Goal: Task Accomplishment & Management: Use online tool/utility

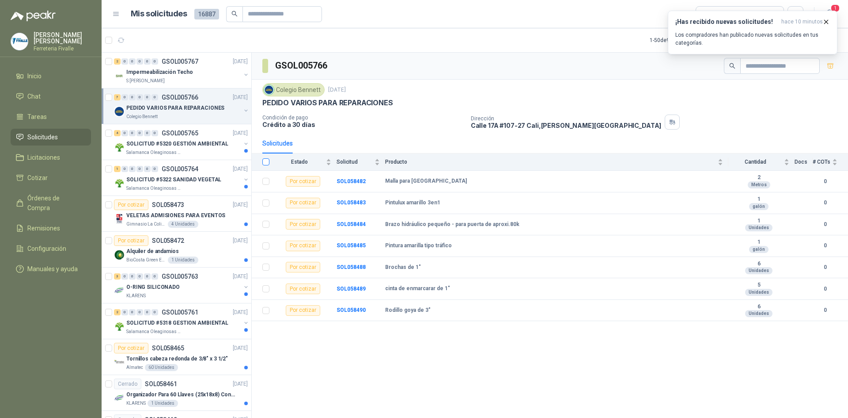
click at [265, 158] on label at bounding box center [265, 162] width 7 height 10
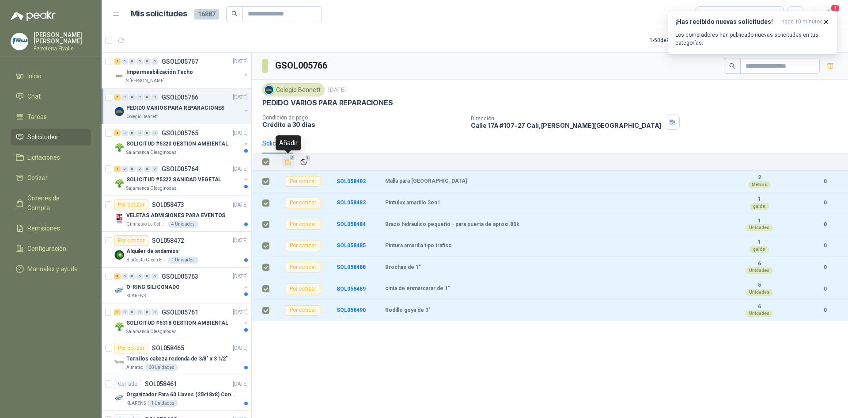
click at [286, 163] on icon "Añadir" at bounding box center [288, 162] width 8 height 8
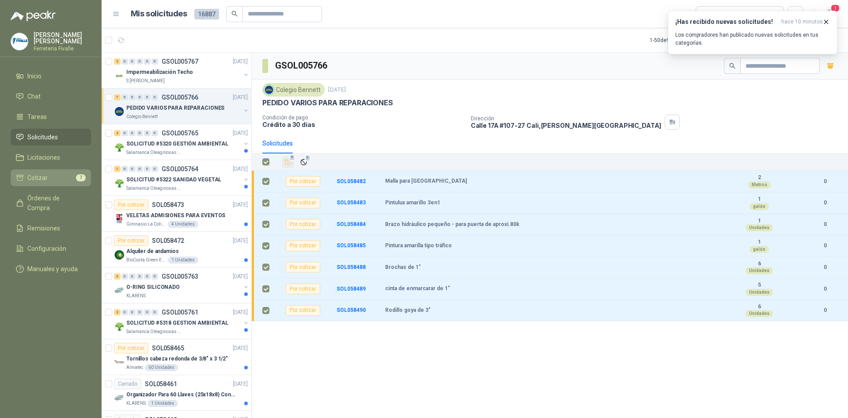
click at [32, 181] on span "Cotizar" at bounding box center [37, 178] width 20 height 10
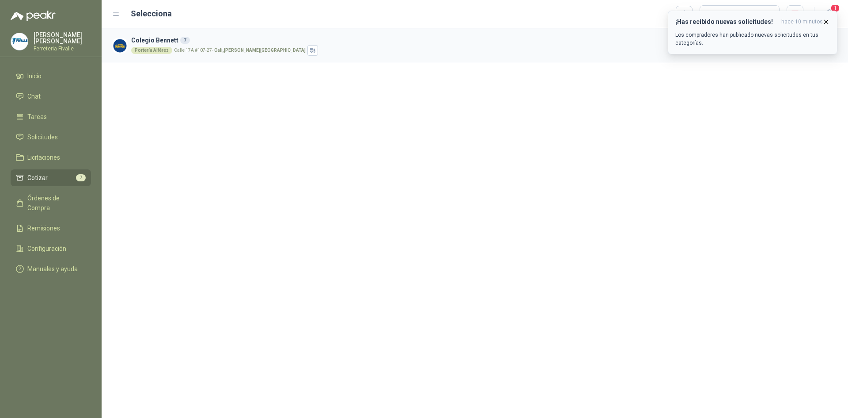
click at [828, 20] on icon "button" at bounding box center [827, 22] width 8 height 8
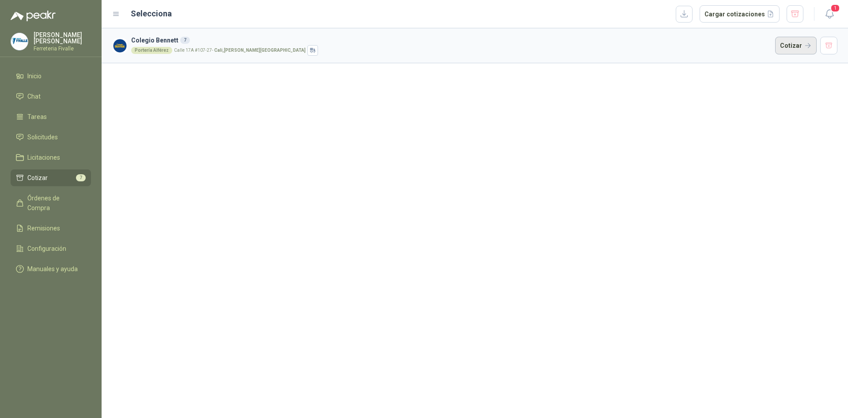
click at [788, 41] on button "Cotizar" at bounding box center [796, 46] width 42 height 18
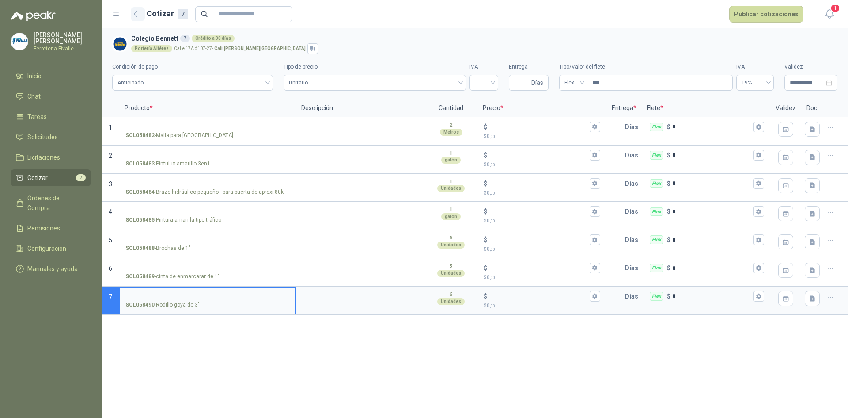
click at [141, 11] on icon "button" at bounding box center [138, 14] width 8 height 7
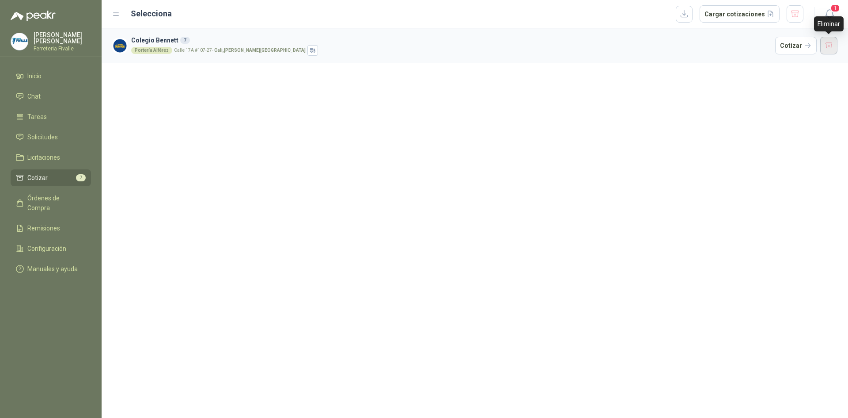
click at [832, 46] on button "button" at bounding box center [830, 46] width 18 height 18
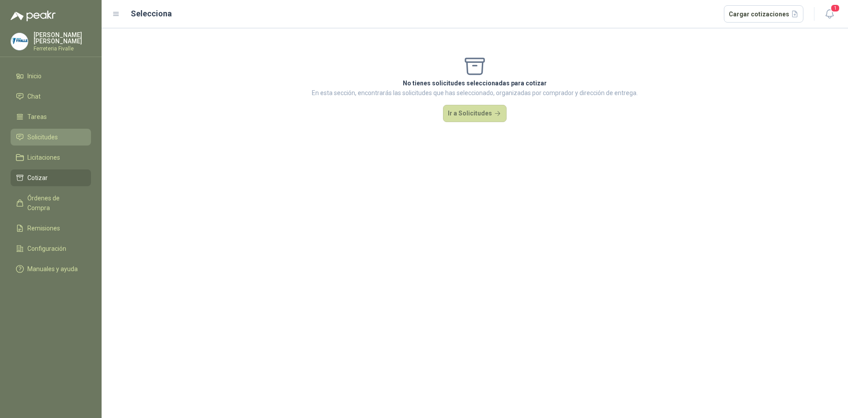
click at [50, 142] on span "Solicitudes" at bounding box center [42, 137] width 30 height 10
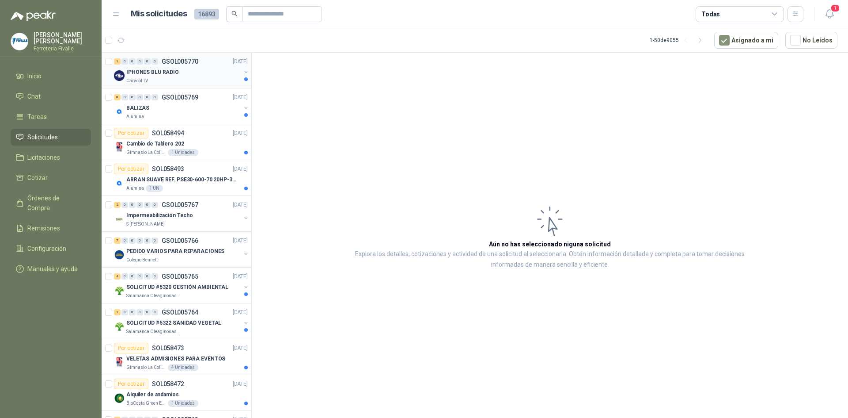
click at [192, 72] on div "IPHONES BLU RADIO" at bounding box center [183, 72] width 114 height 11
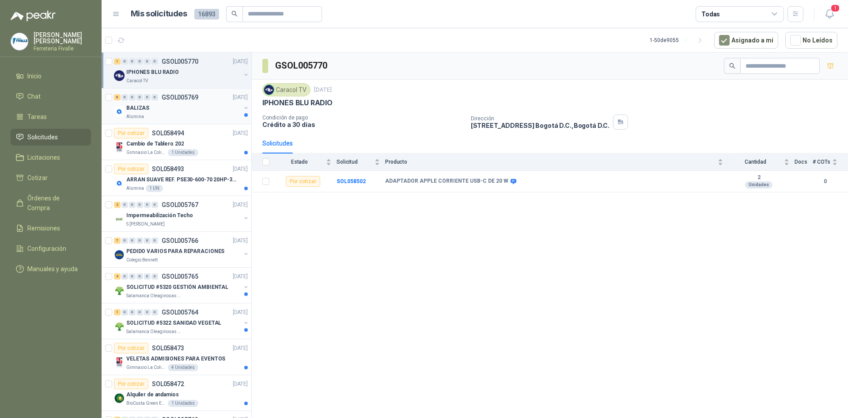
click at [181, 108] on div "BALIZAS" at bounding box center [183, 108] width 114 height 11
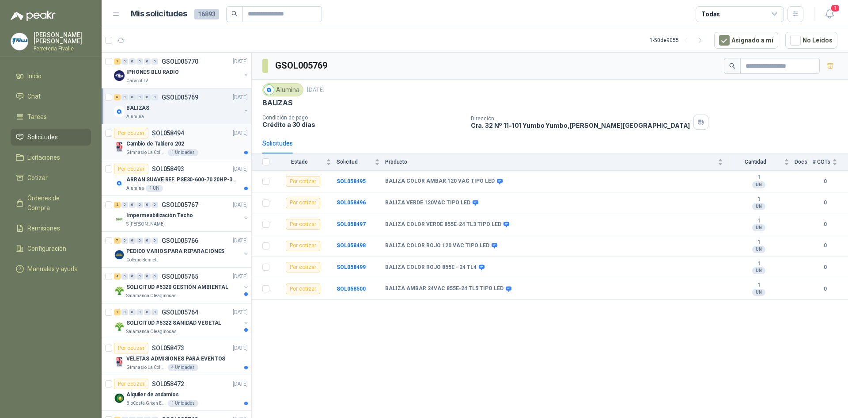
click at [170, 132] on p "SOL058494" at bounding box center [168, 133] width 32 height 6
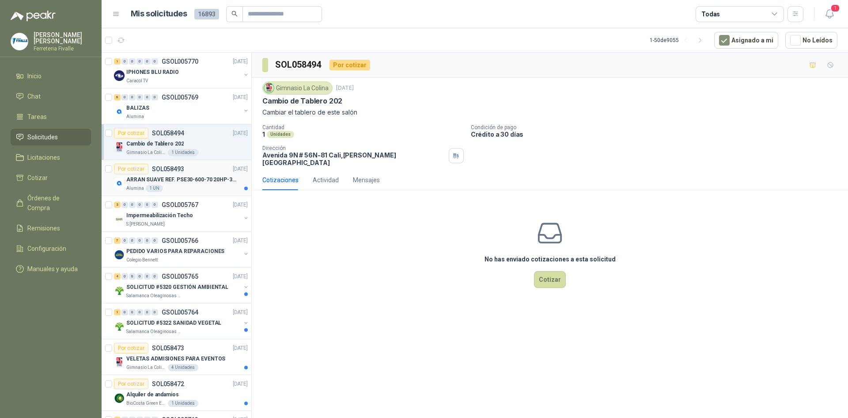
click at [227, 187] on div "Alumina 1 UN" at bounding box center [187, 188] width 122 height 7
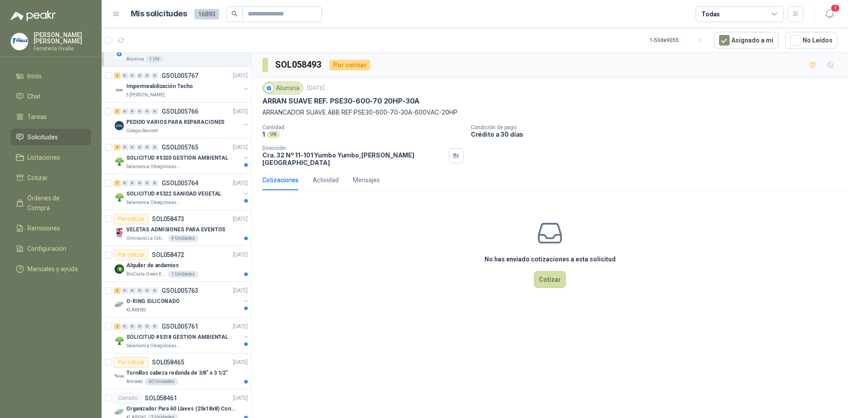
scroll to position [133, 0]
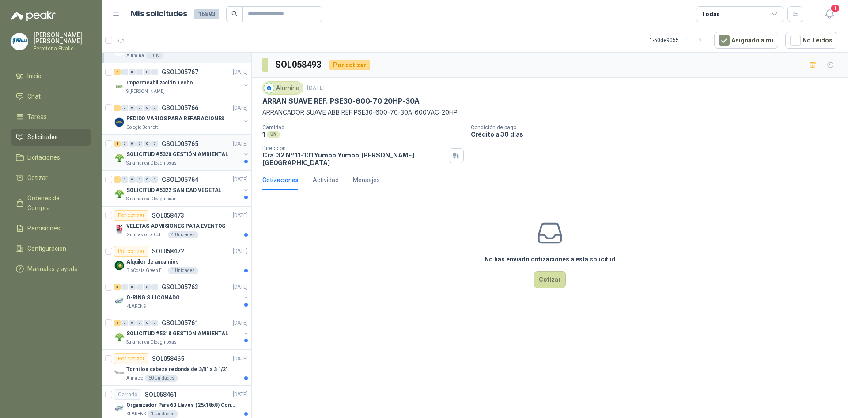
click at [200, 151] on p "SOLICITUD #5320 GESTIÓN AMBIENTAL" at bounding box center [177, 154] width 102 height 8
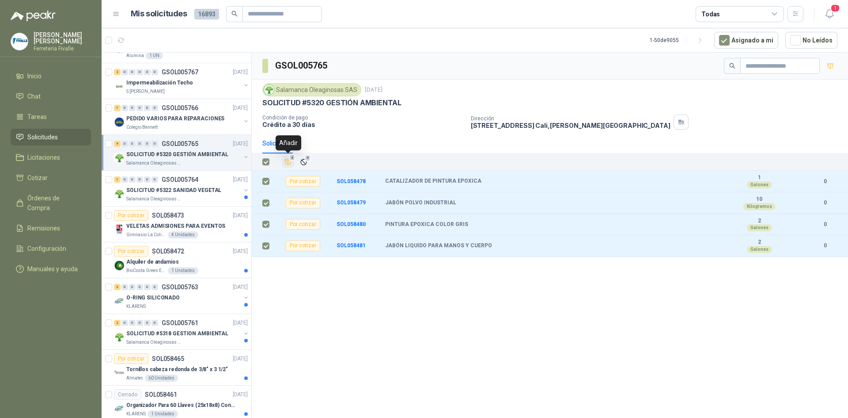
click at [291, 163] on button "4" at bounding box center [288, 162] width 12 height 12
click at [57, 182] on li "Cotizar 4" at bounding box center [51, 178] width 70 height 10
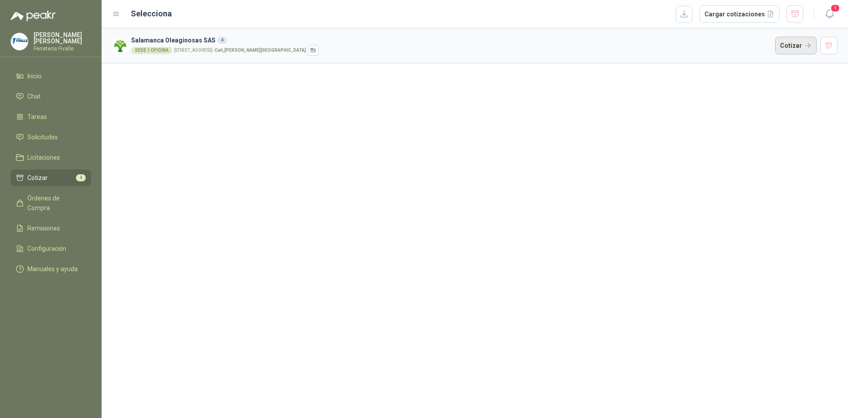
click at [778, 42] on article "Salamanca Oleaginosas SAS 4 SEDE 1 OFICINA [STREET_ADDRESS][PERSON_NAME]" at bounding box center [475, 45] width 747 height 35
click at [783, 43] on button "Cotizar" at bounding box center [796, 46] width 42 height 18
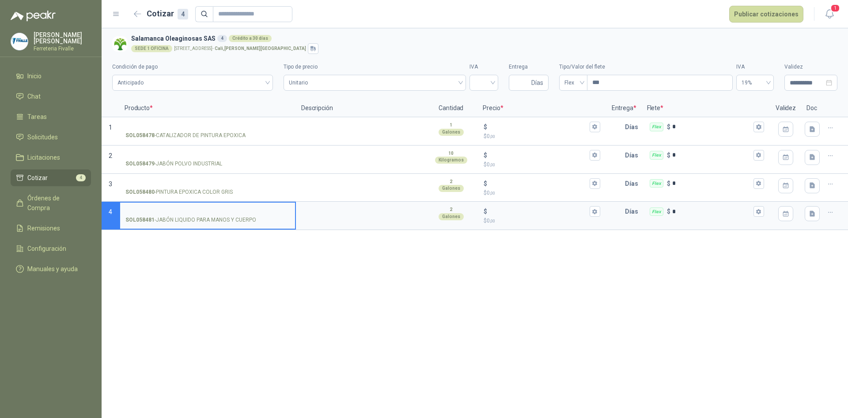
click at [757, 63] on label "IVA" at bounding box center [756, 67] width 38 height 8
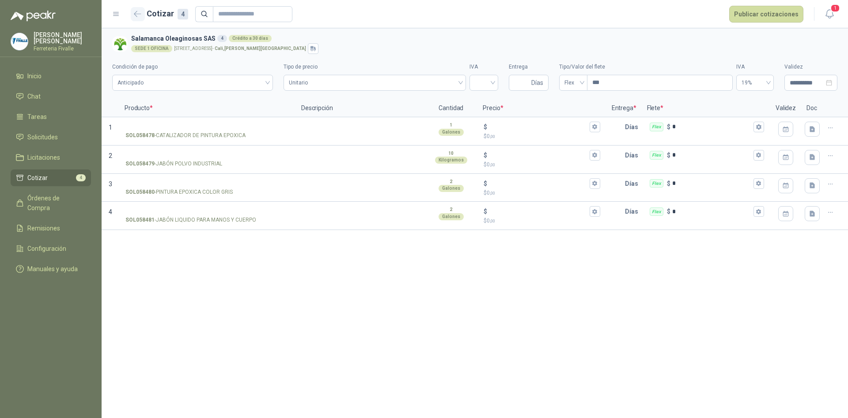
click at [139, 14] on icon "button" at bounding box center [137, 13] width 7 height 5
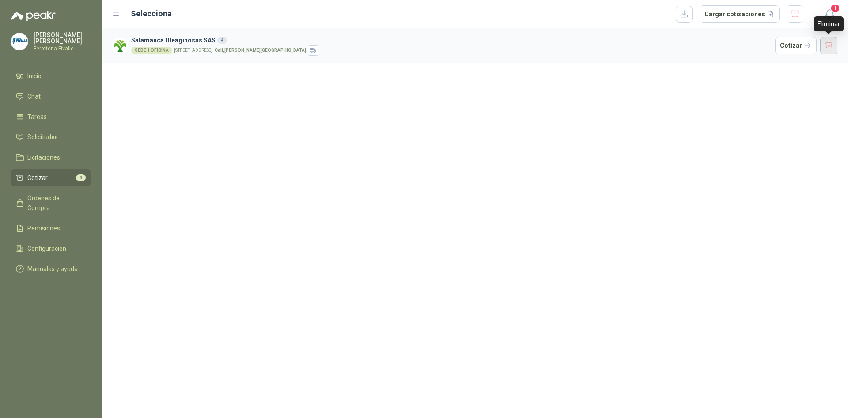
click at [829, 42] on button "button" at bounding box center [830, 46] width 18 height 18
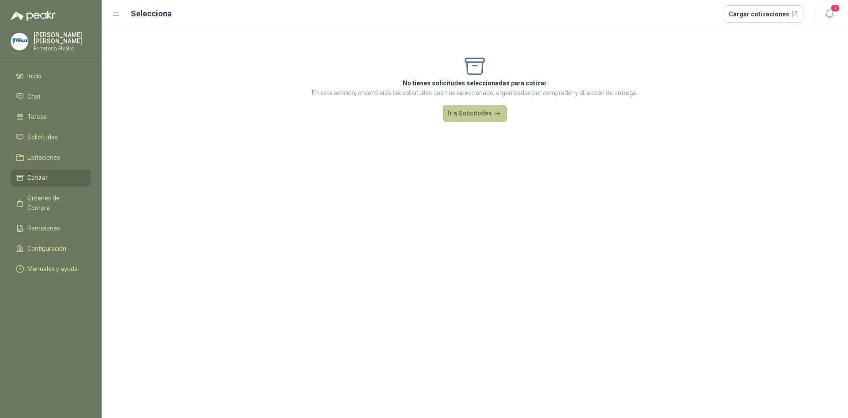
click at [462, 118] on button "Ir a Solicitudes" at bounding box center [475, 114] width 64 height 18
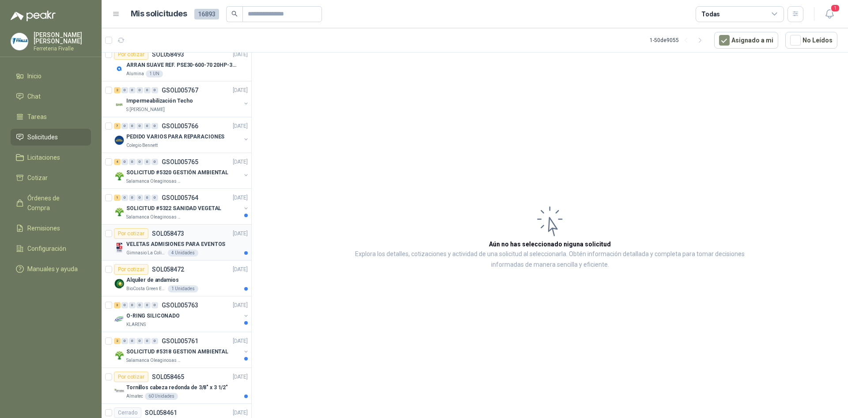
scroll to position [133, 0]
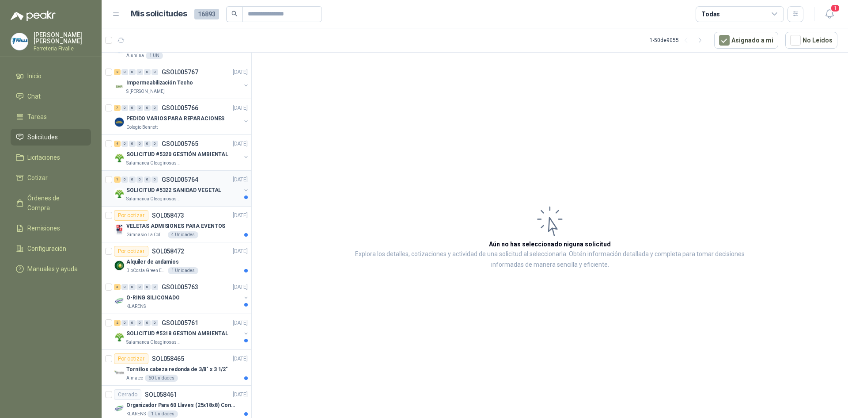
click at [201, 187] on p "SOLICITUD #5322 SANIDAD VEGETAL" at bounding box center [173, 190] width 95 height 8
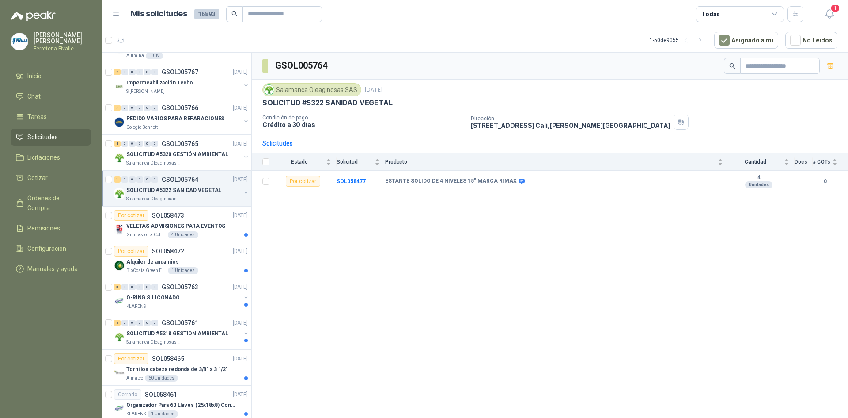
click at [201, 187] on p "SOLICITUD #5322 SANIDAD VEGETAL" at bounding box center [173, 190] width 95 height 8
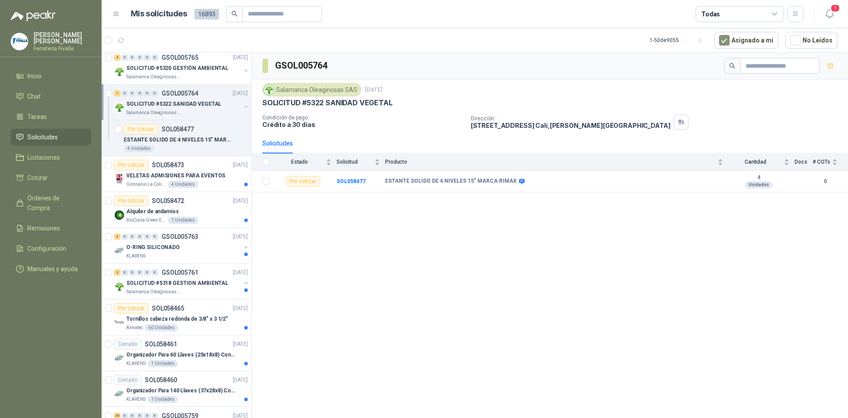
scroll to position [221, 0]
click at [219, 174] on p "VELETAS ADMISIONES PARA EVENTOS" at bounding box center [175, 173] width 99 height 8
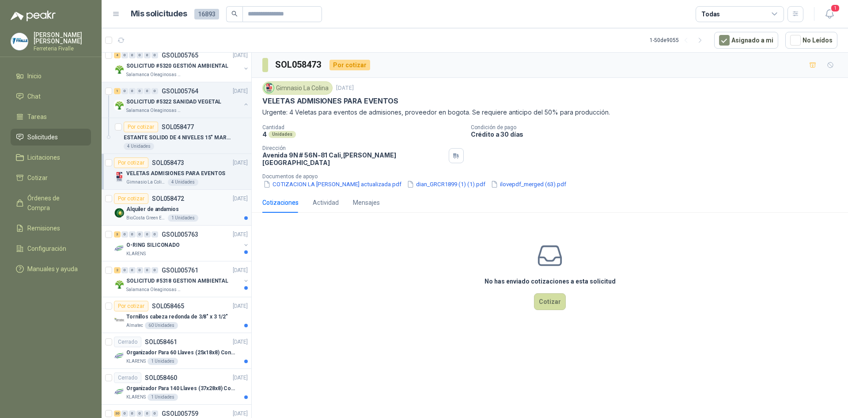
click at [209, 213] on div "Alquiler de andamios" at bounding box center [187, 209] width 122 height 11
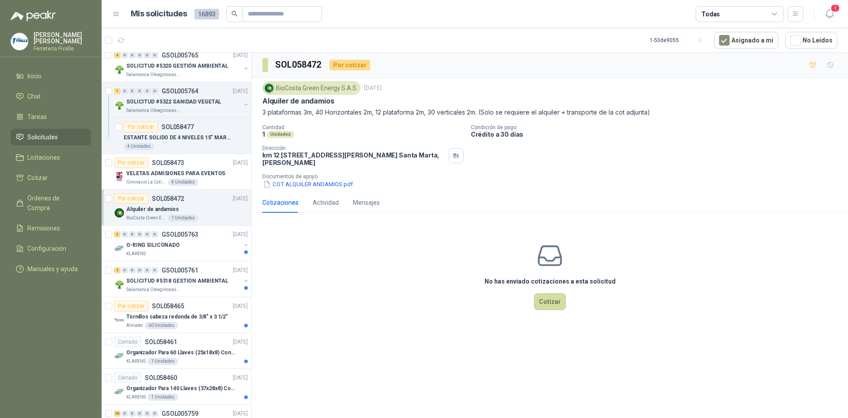
click at [209, 213] on div "Alquiler de andamios" at bounding box center [187, 209] width 122 height 11
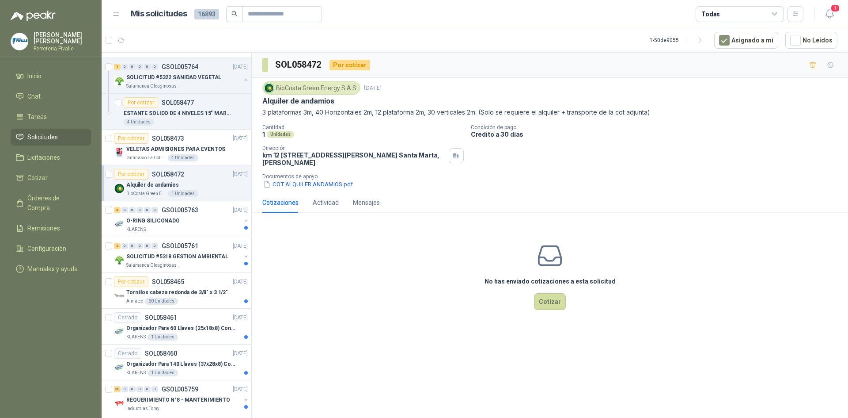
scroll to position [265, 0]
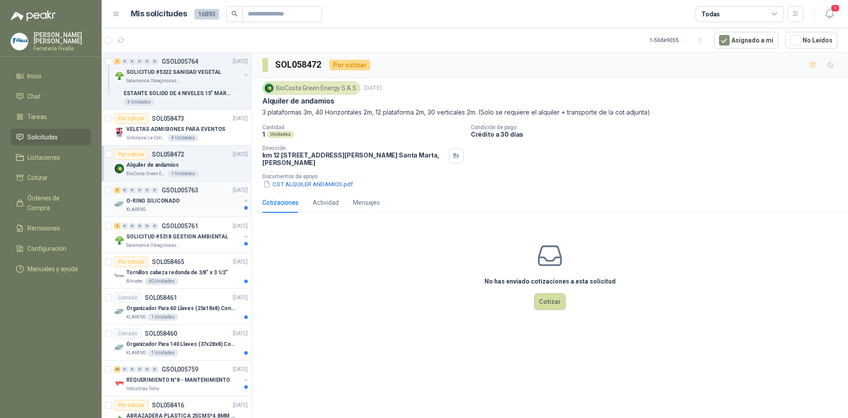
click at [209, 205] on div "O-RING SILICONADO" at bounding box center [183, 200] width 114 height 11
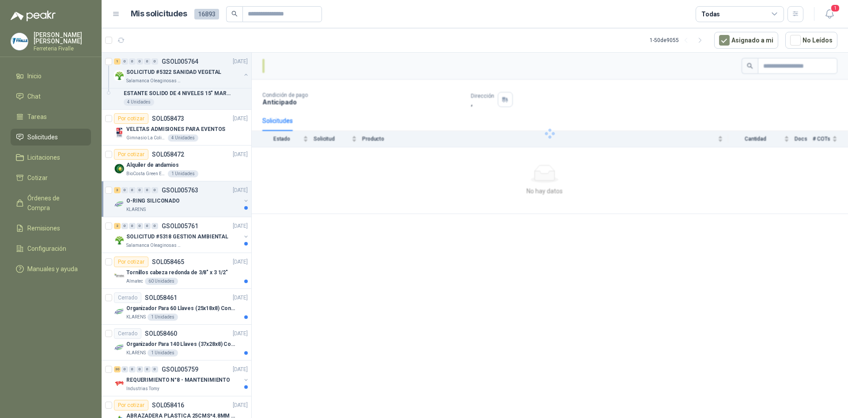
click at [209, 205] on div "O-RING SILICONADO" at bounding box center [183, 200] width 114 height 11
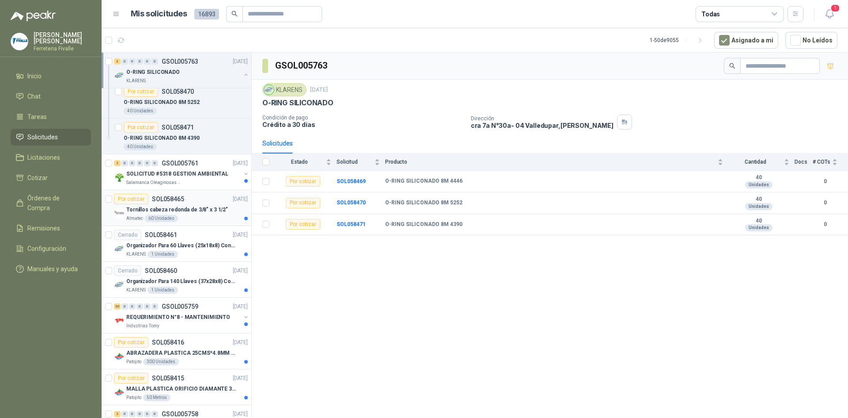
scroll to position [442, 0]
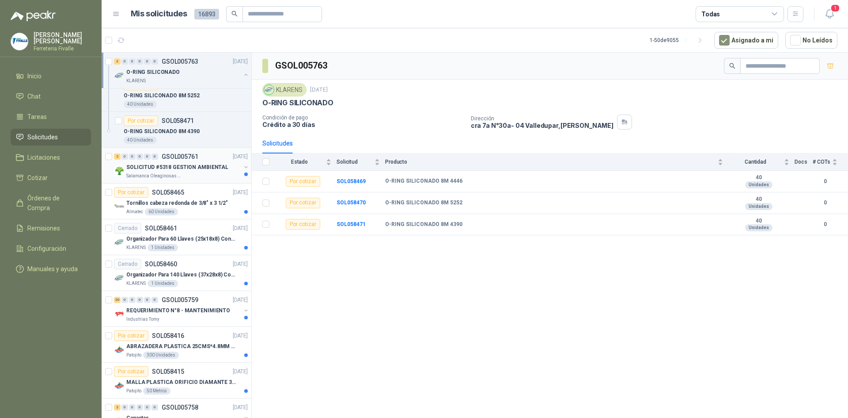
click at [213, 174] on div "Salamanca Oleaginosas SAS" at bounding box center [183, 175] width 114 height 7
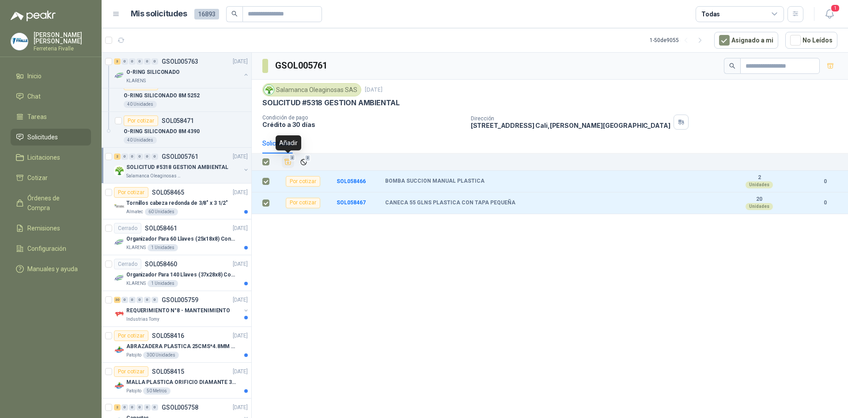
click at [290, 161] on span "2" at bounding box center [292, 157] width 6 height 7
click at [291, 160] on span "2" at bounding box center [292, 157] width 6 height 7
click at [341, 279] on div "GSOL005761 Salamanca Oleaginosas SAS [DATE] SOLICITUD #5318 GESTION AMBIENTAL C…" at bounding box center [550, 237] width 597 height 368
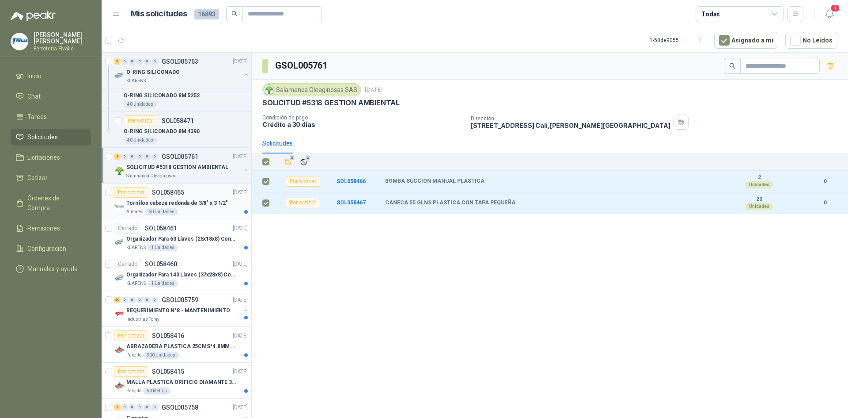
click at [194, 204] on p "Tornillos cabeza redonda de 3/8" x 3 1/2"" at bounding box center [177, 203] width 102 height 8
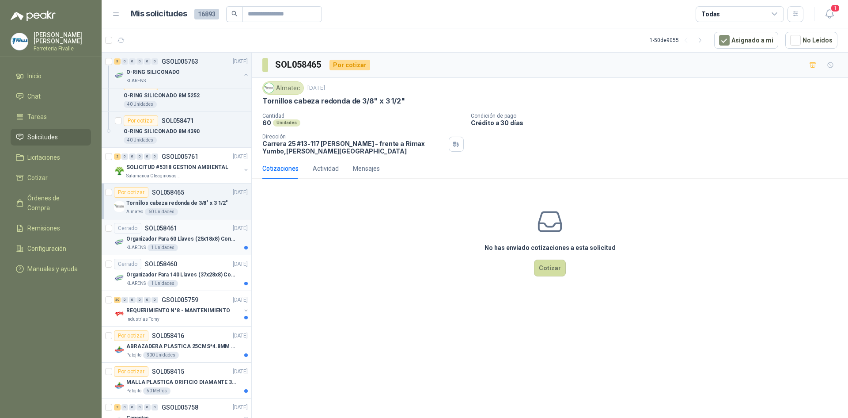
click at [193, 228] on div "Cerrado SOL058461 [DATE]" at bounding box center [181, 228] width 134 height 11
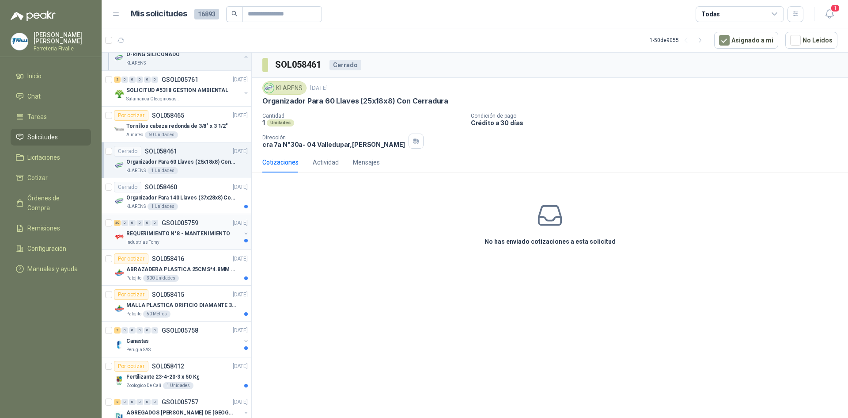
scroll to position [530, 0]
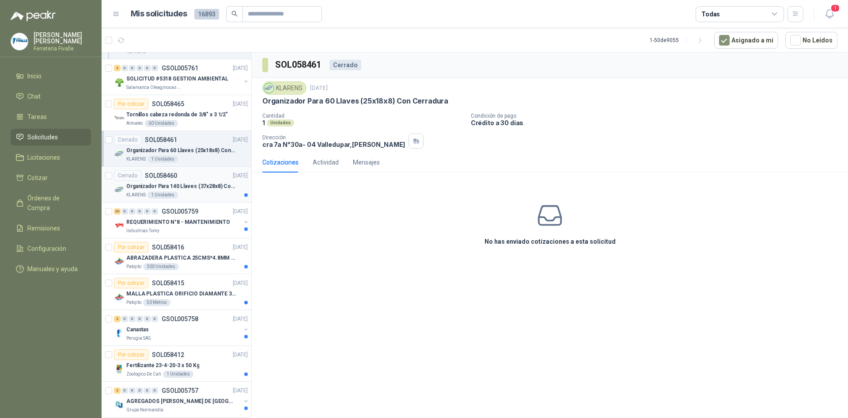
click at [211, 192] on div "KLARENS 1 Unidades" at bounding box center [187, 194] width 122 height 7
click at [208, 231] on div "Industrias Tomy" at bounding box center [183, 230] width 114 height 7
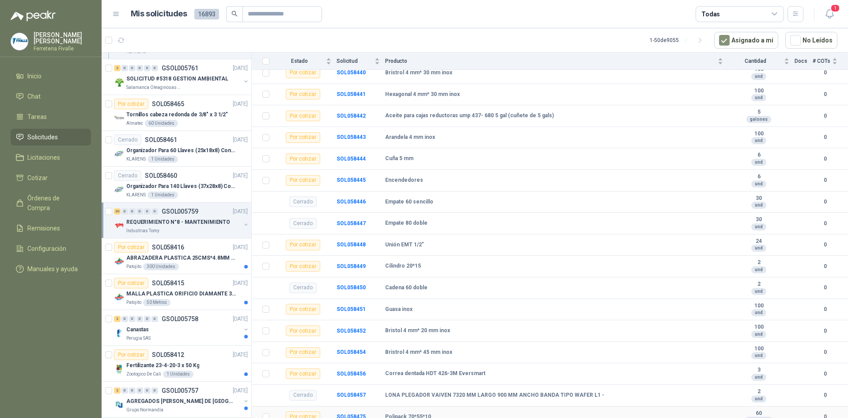
scroll to position [502, 0]
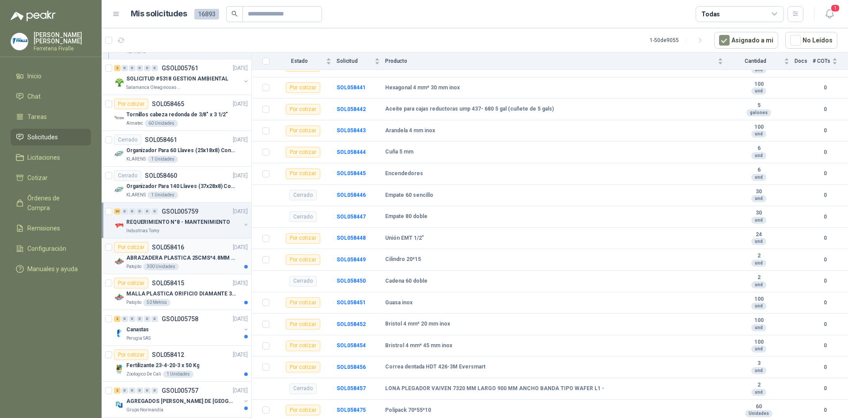
click at [217, 262] on p "ABRAZADERA PLASTICA 25CMS*4.8MM NEGRA" at bounding box center [181, 258] width 110 height 8
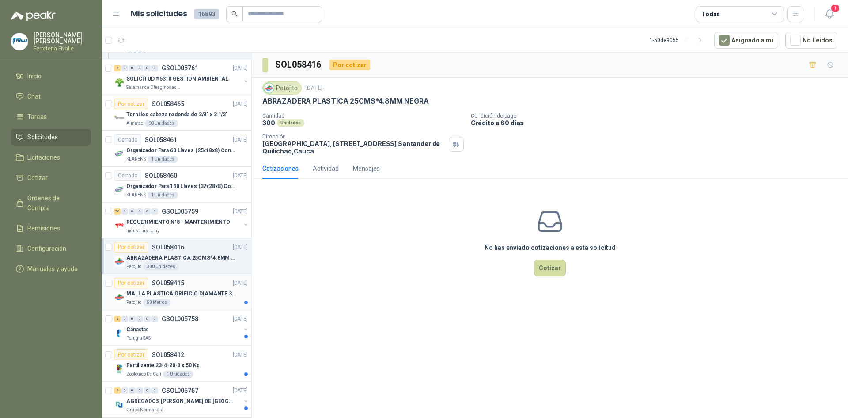
click at [219, 294] on p "MALLA PLASTICA ORIFICIO DIAMANTE 3MM" at bounding box center [181, 293] width 110 height 8
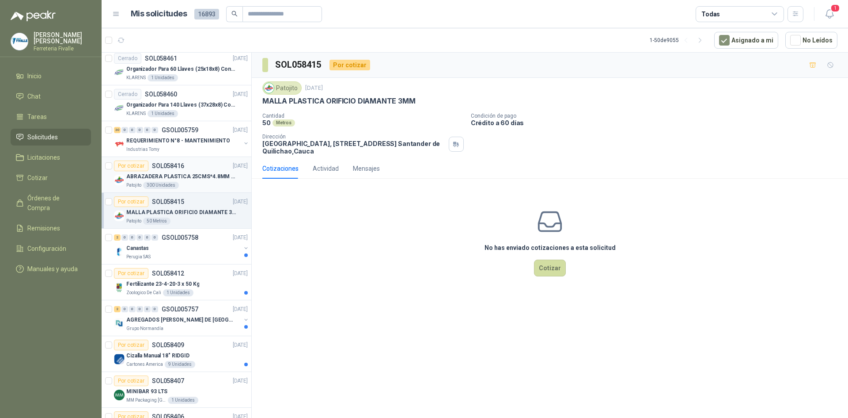
scroll to position [663, 0]
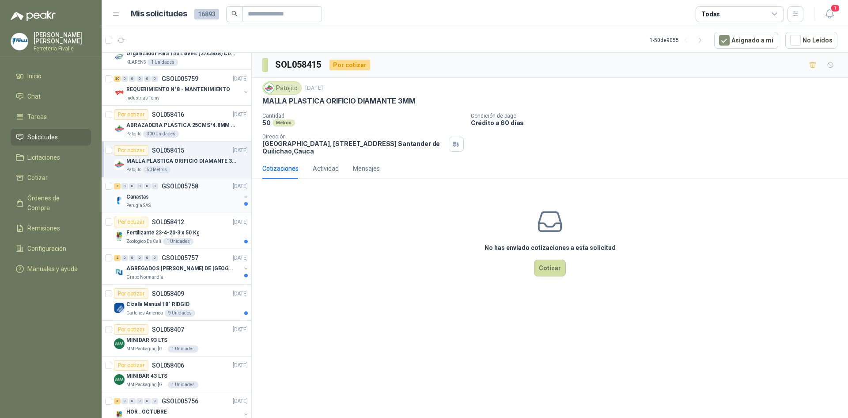
click at [232, 199] on div "Canastas" at bounding box center [183, 196] width 114 height 11
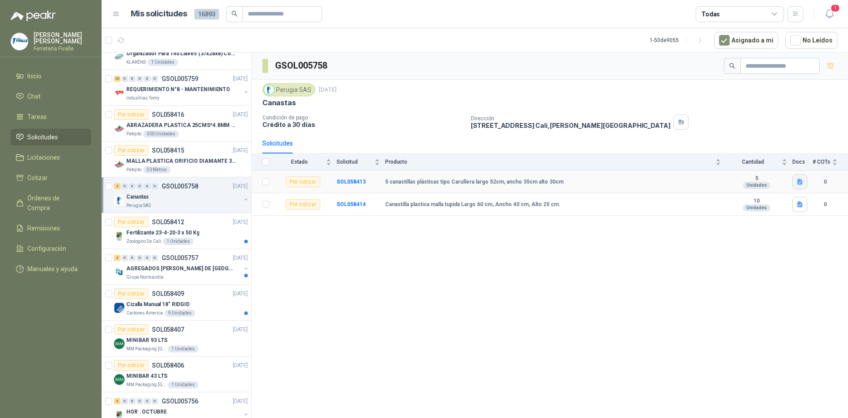
click at [798, 180] on icon "button" at bounding box center [800, 182] width 5 height 6
click at [776, 162] on button "carullera.png" at bounding box center [780, 162] width 44 height 9
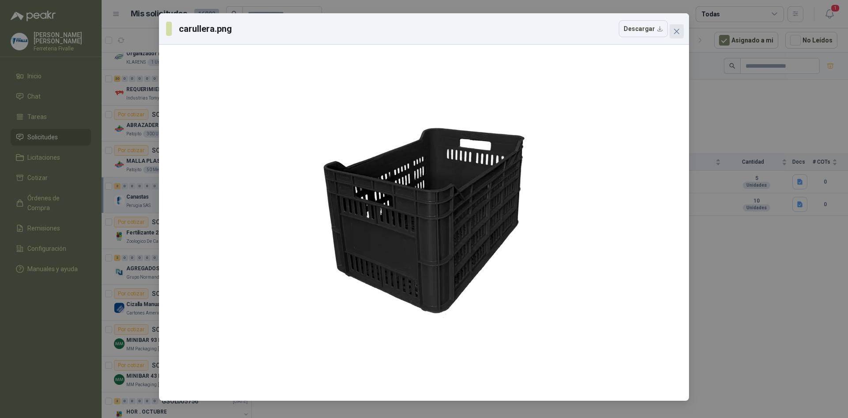
click at [680, 30] on span "Close" at bounding box center [677, 31] width 14 height 7
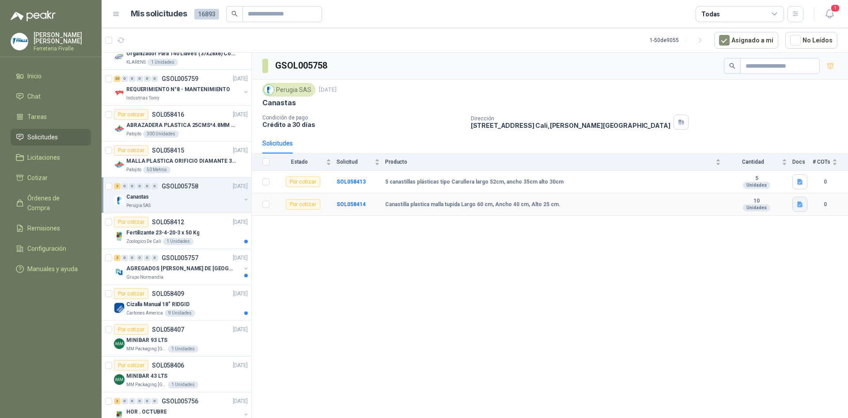
click at [800, 201] on icon "button" at bounding box center [801, 205] width 8 height 8
click at [767, 183] on button "canasta tupida.png" at bounding box center [771, 184] width 61 height 9
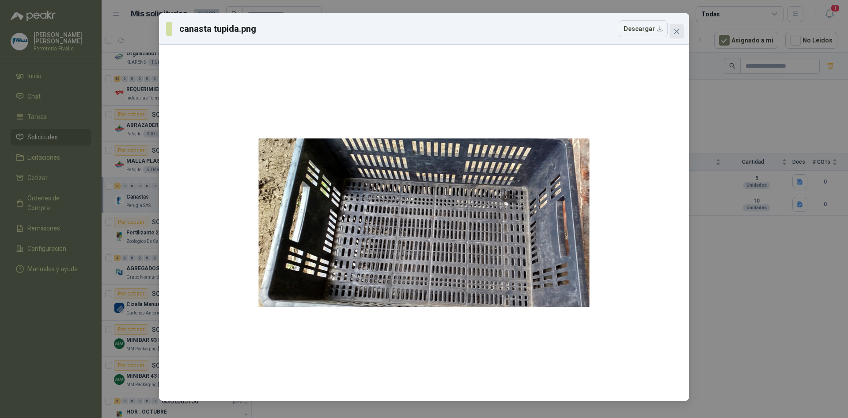
click at [676, 32] on icon "close" at bounding box center [676, 31] width 5 height 5
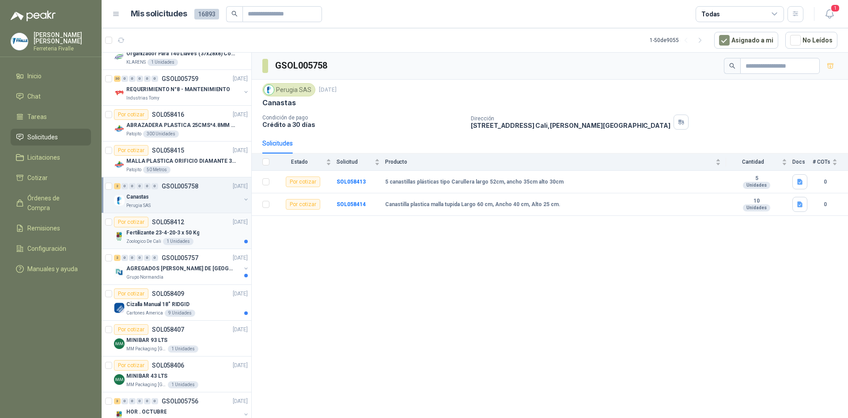
click at [201, 244] on div "Zoologico De Cali 1 Unidades" at bounding box center [187, 241] width 122 height 7
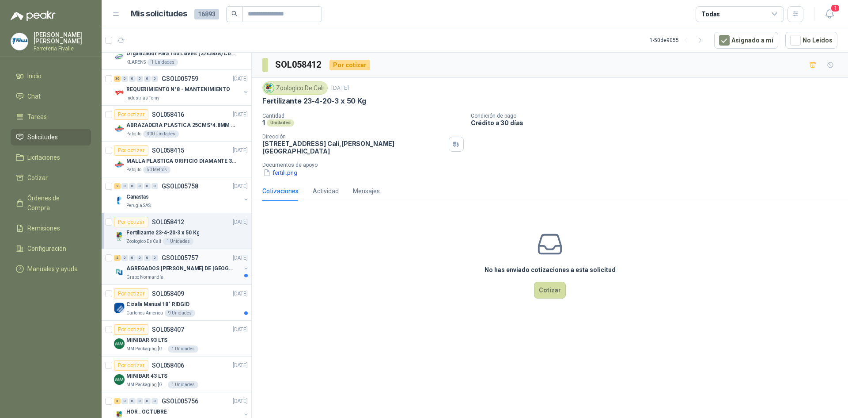
click at [198, 263] on link "2 0 0 0 0 0 GSOL005757 [DATE] AGREGADOS [PERSON_NAME] DE SANTA LUCÍA Grupo Norm…" at bounding box center [182, 266] width 136 height 28
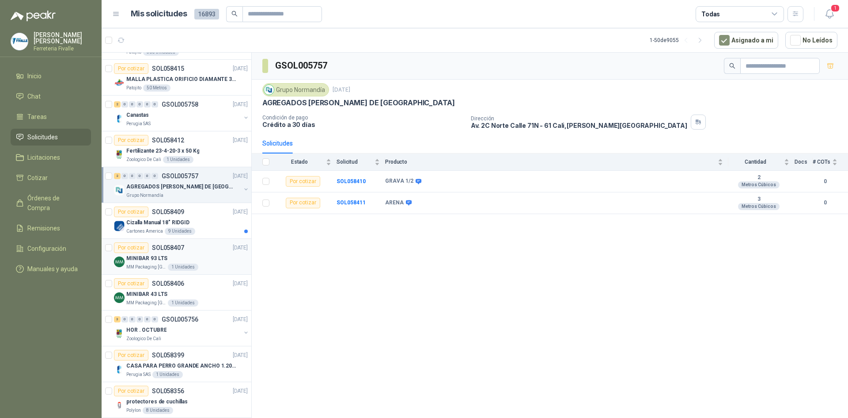
scroll to position [751, 0]
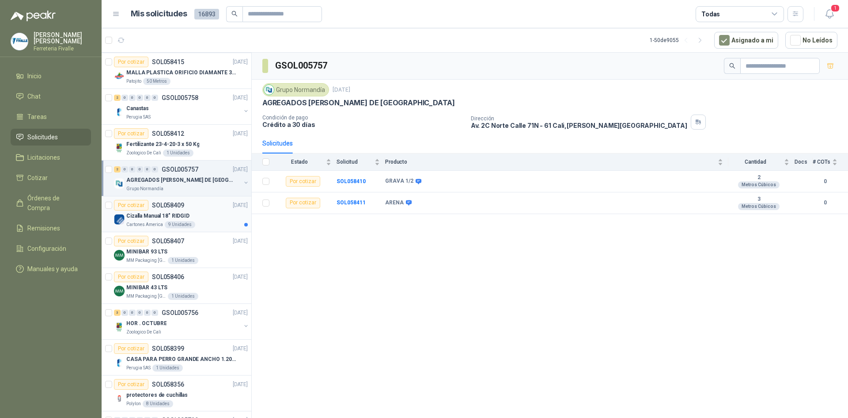
click at [212, 213] on div "Cizalla Manual 18" RIDGID" at bounding box center [187, 215] width 122 height 11
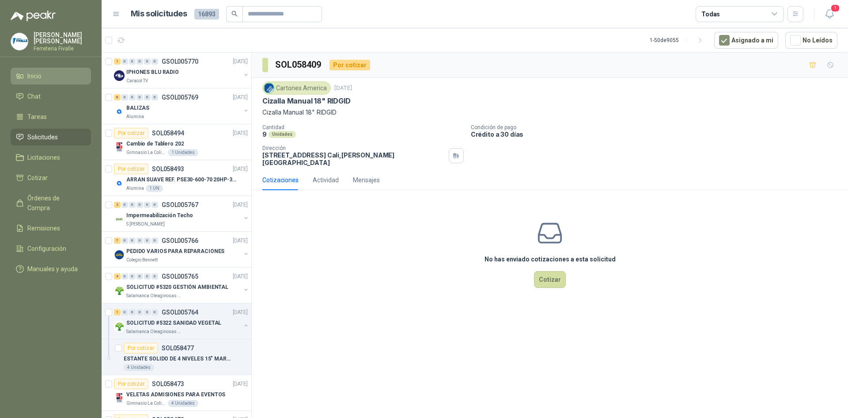
click at [28, 80] on span "Inicio" at bounding box center [34, 76] width 14 height 10
